Goal: Task Accomplishment & Management: Manage account settings

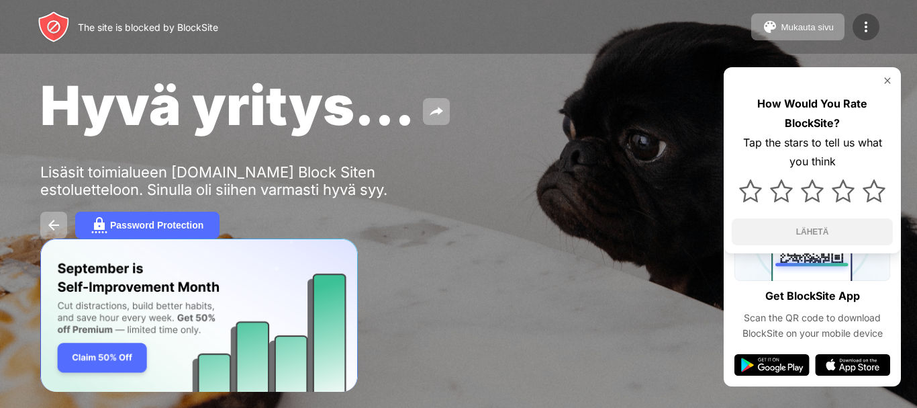
click at [867, 32] on img at bounding box center [866, 27] width 16 height 16
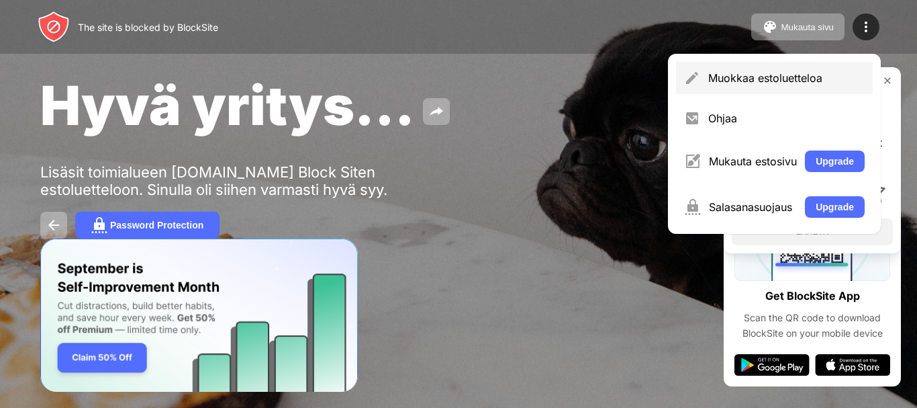
click at [747, 83] on div "Muokkaa estoluetteloa" at bounding box center [786, 77] width 156 height 13
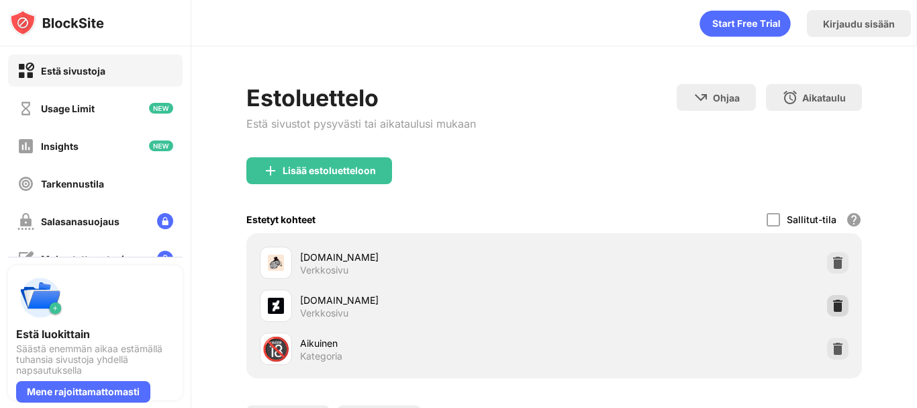
click at [831, 304] on img at bounding box center [837, 305] width 13 height 13
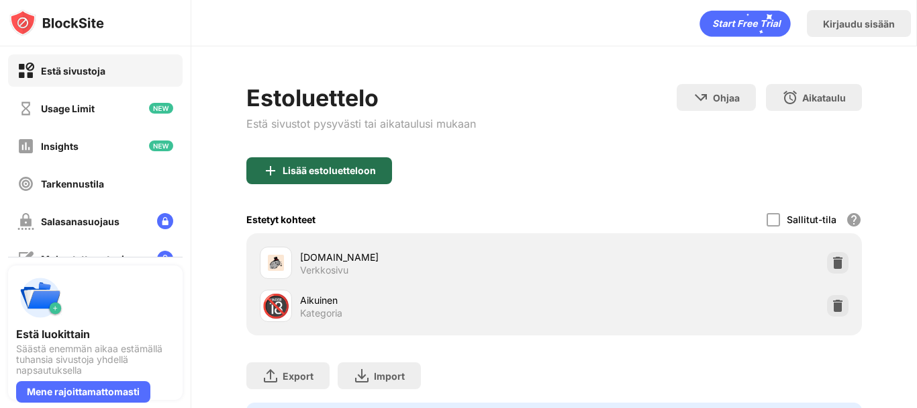
click at [317, 162] on div "Lisää estoluetteloon" at bounding box center [319, 170] width 146 height 27
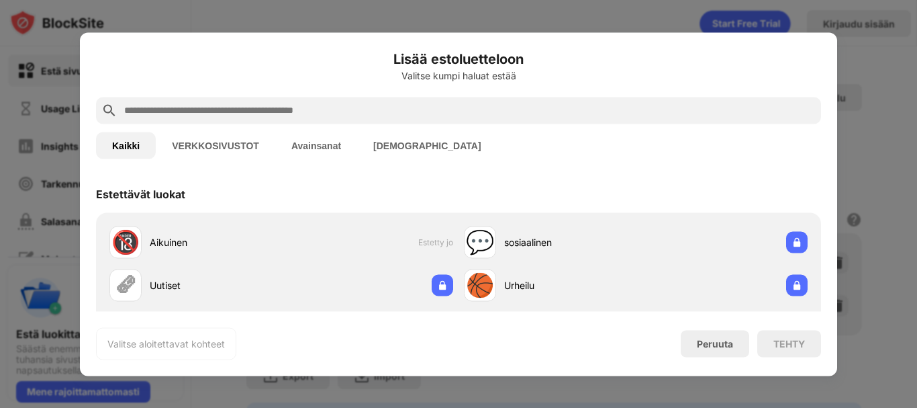
click at [369, 116] on input "text" at bounding box center [469, 110] width 693 height 16
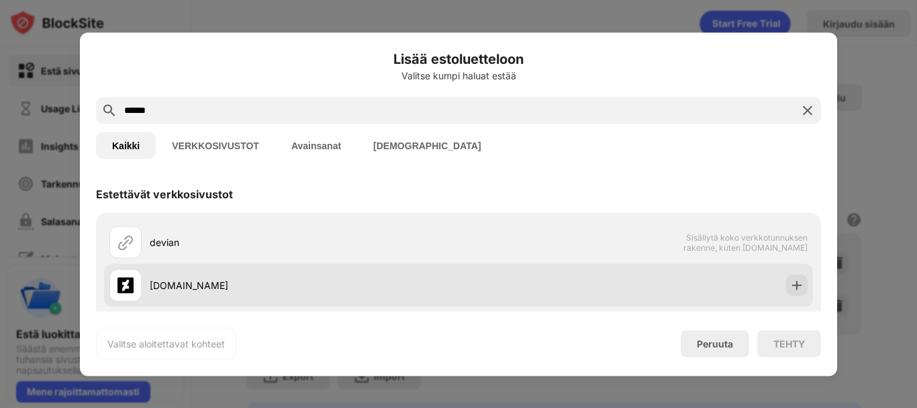
type input "******"
click at [173, 287] on div "[DOMAIN_NAME]" at bounding box center [304, 285] width 309 height 14
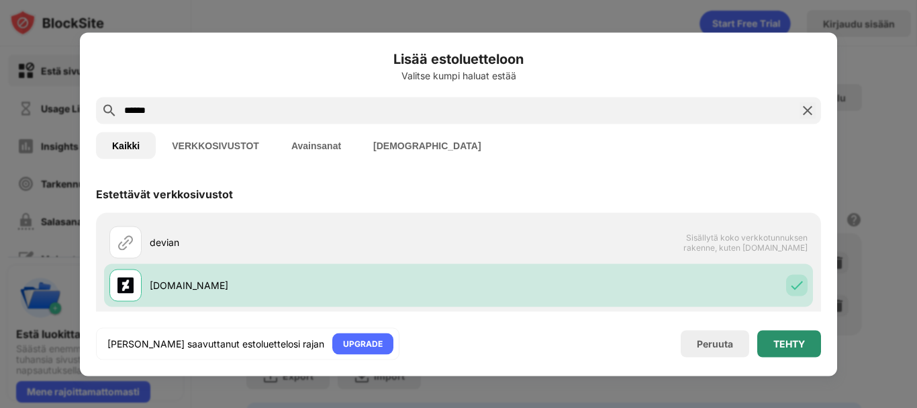
click at [787, 351] on div "TEHTY" at bounding box center [789, 343] width 64 height 27
